Goal: Find specific page/section: Find specific page/section

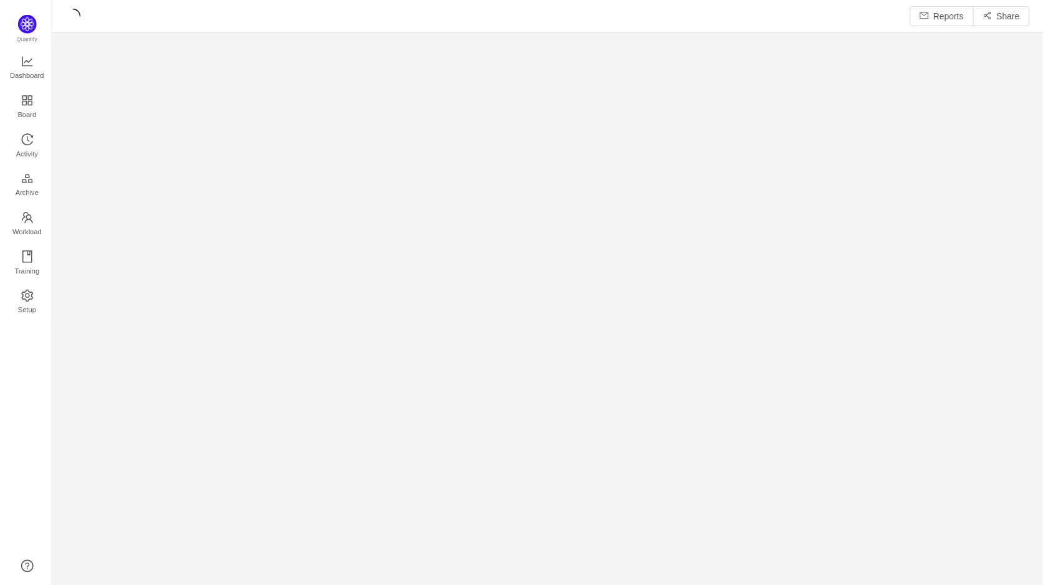
scroll to position [588, 996]
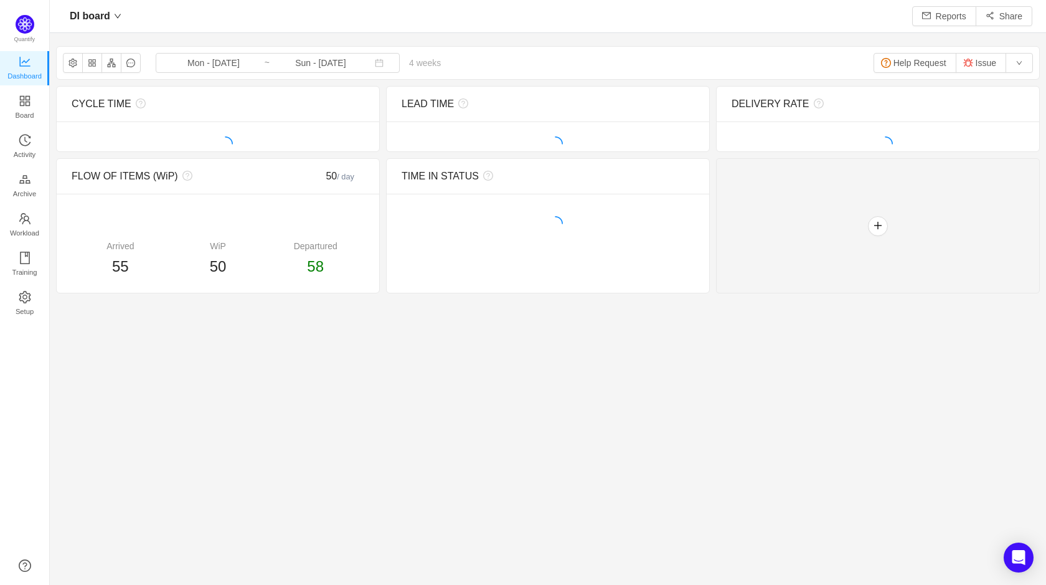
scroll to position [585, 996]
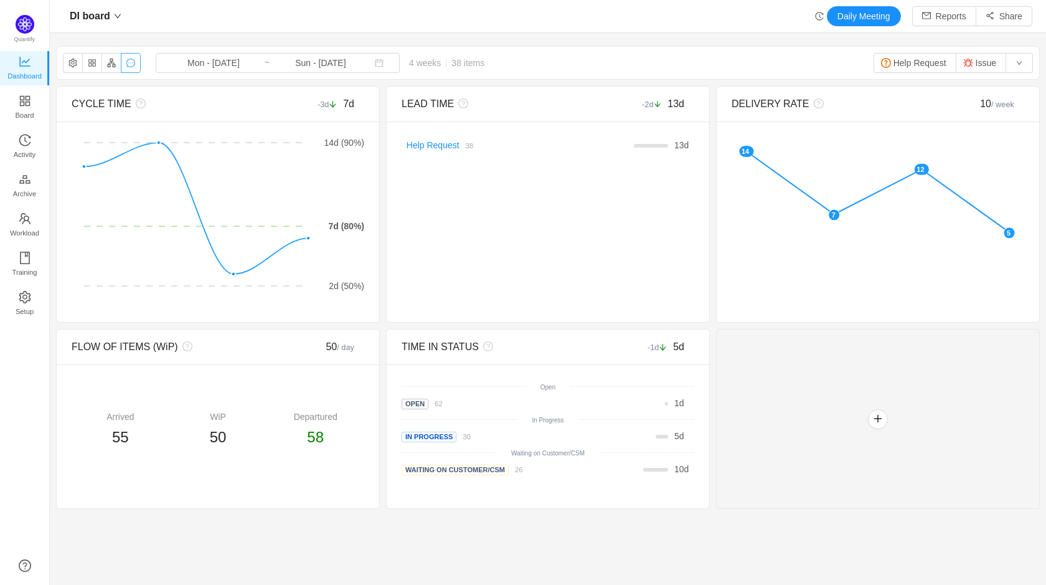
click at [131, 64] on button "button" at bounding box center [131, 63] width 20 height 20
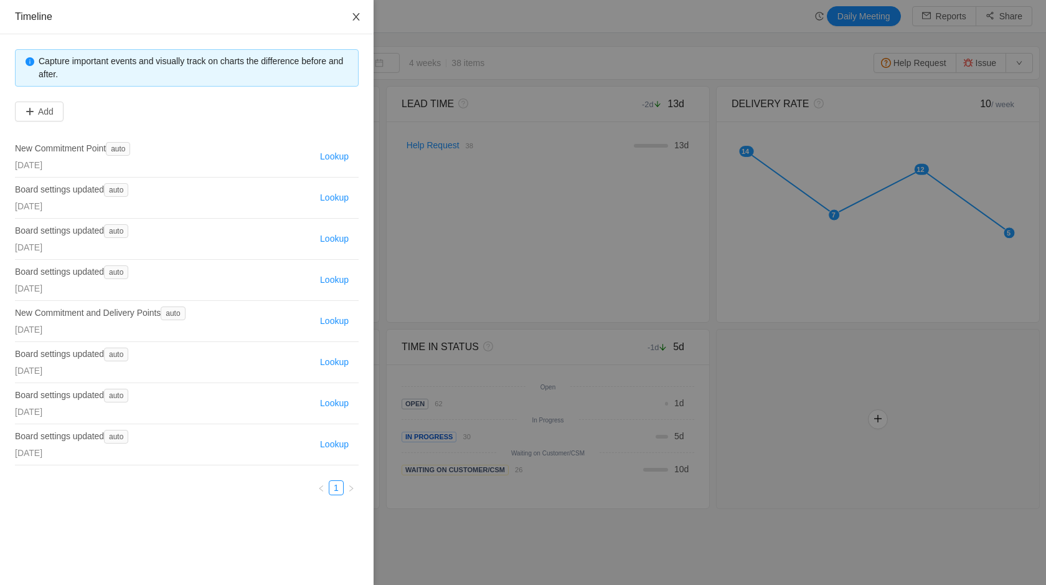
click at [352, 16] on icon "icon: close" at bounding box center [356, 17] width 10 height 10
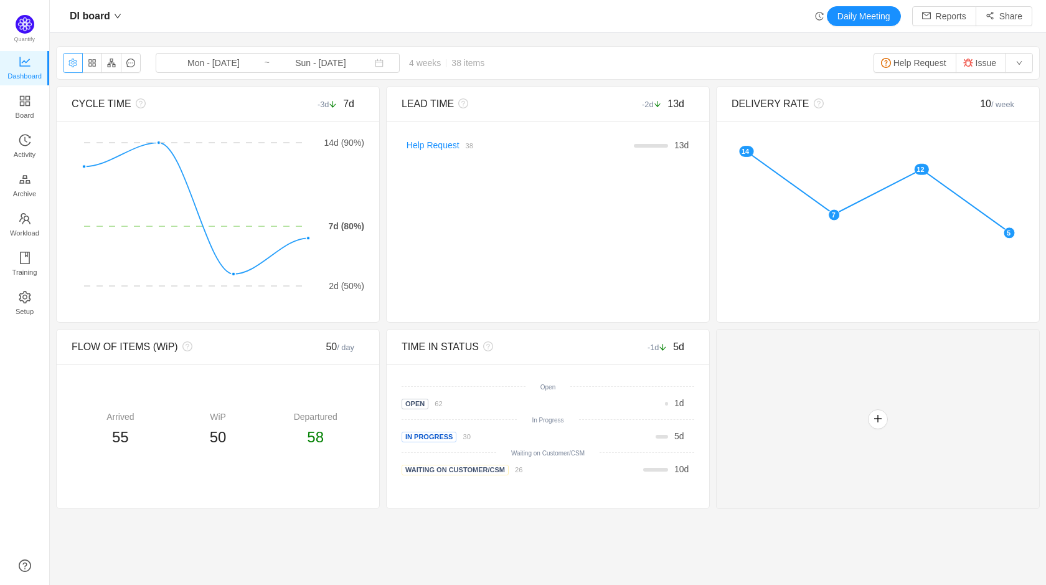
click at [71, 66] on button "button" at bounding box center [73, 63] width 20 height 20
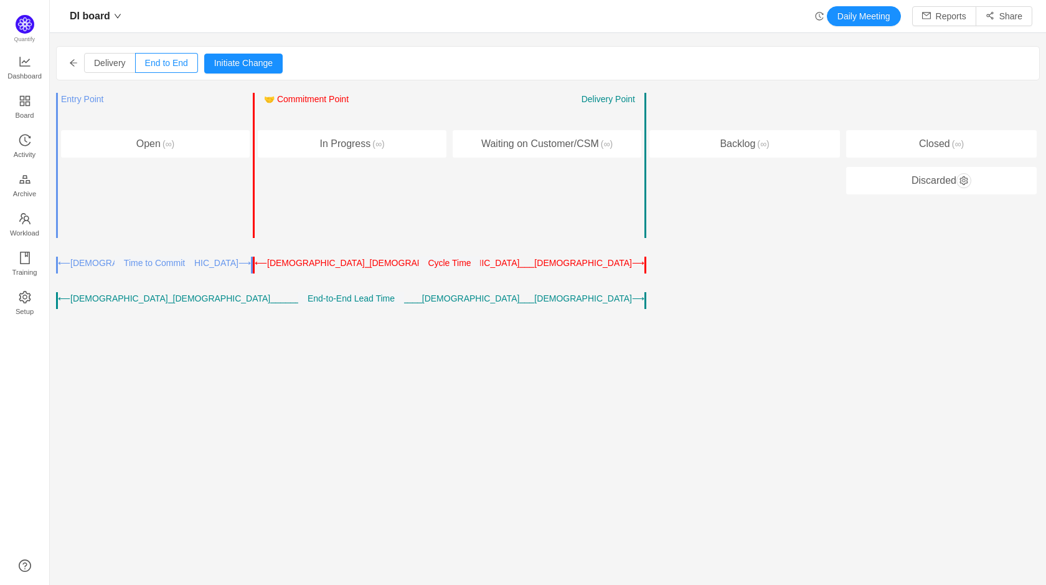
click at [72, 65] on icon "icon: arrow-left" at bounding box center [73, 62] width 7 height 7
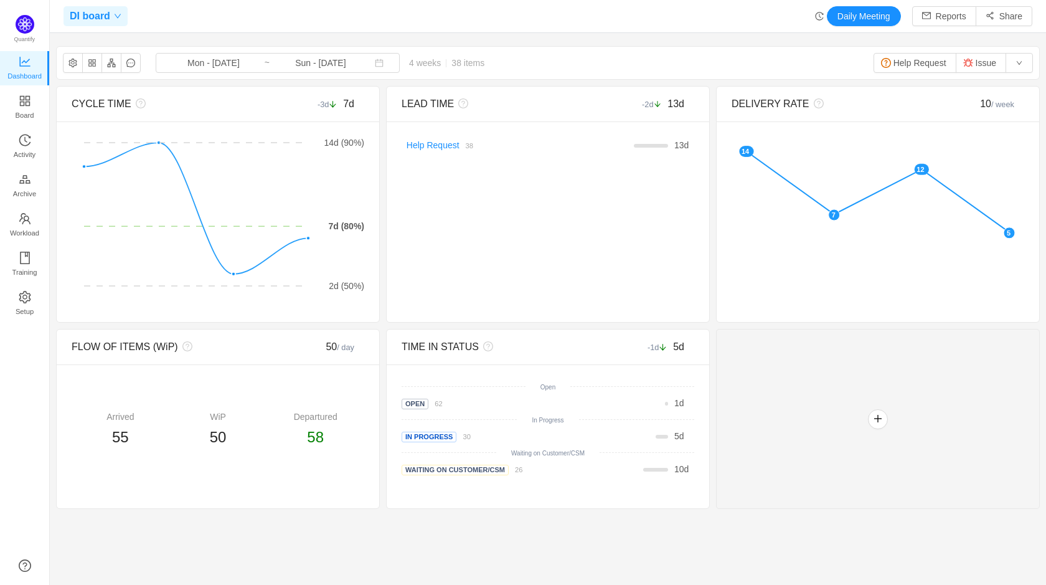
click at [100, 16] on span "DI board" at bounding box center [90, 16] width 40 height 20
click at [236, 68] on link "DI board" at bounding box center [160, 66] width 178 height 13
